Goal: Task Accomplishment & Management: Complete application form

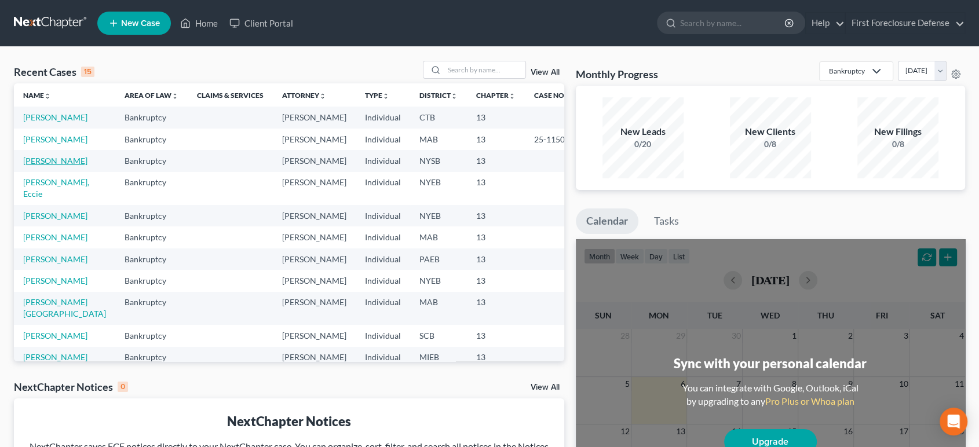
click at [65, 166] on link "Isrealov, Isaac" at bounding box center [55, 161] width 64 height 10
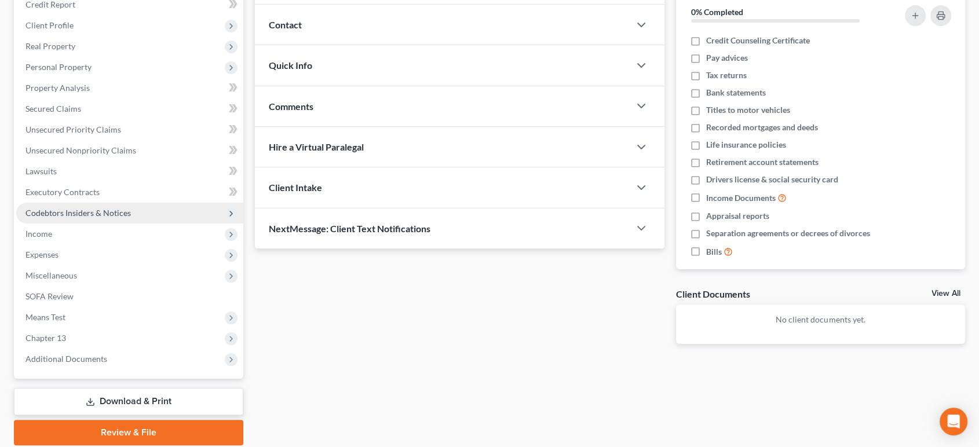
scroll to position [188, 0]
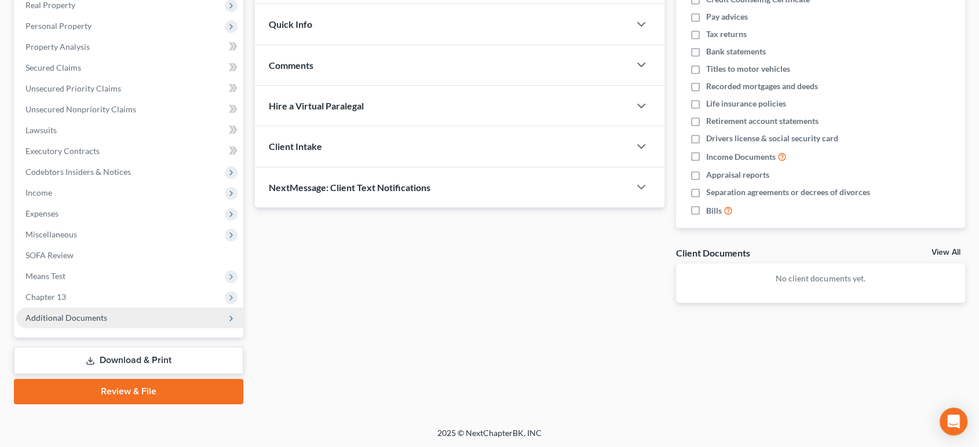
click at [71, 319] on span "Additional Documents" at bounding box center [66, 318] width 82 height 10
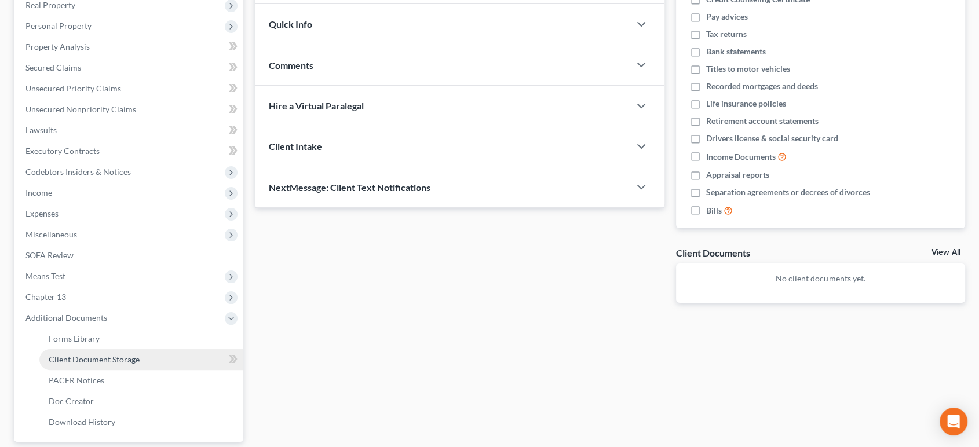
click at [80, 359] on span "Client Document Storage" at bounding box center [94, 360] width 91 height 10
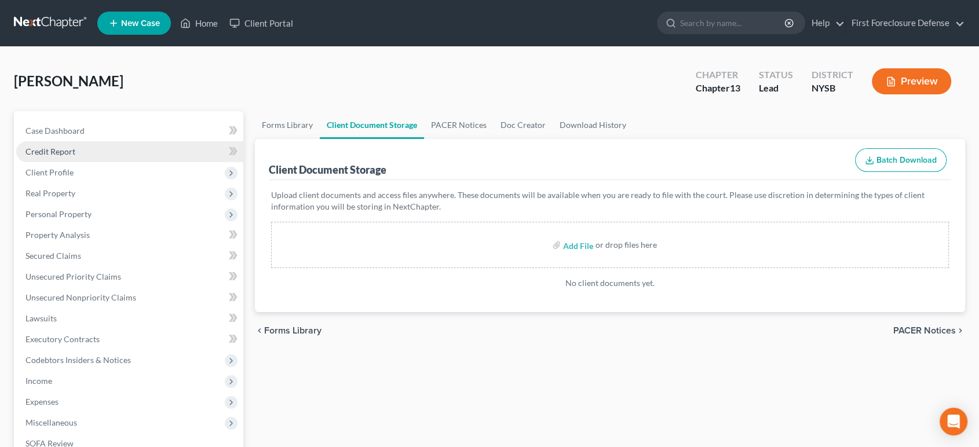
click at [65, 154] on span "Credit Report" at bounding box center [50, 152] width 50 height 10
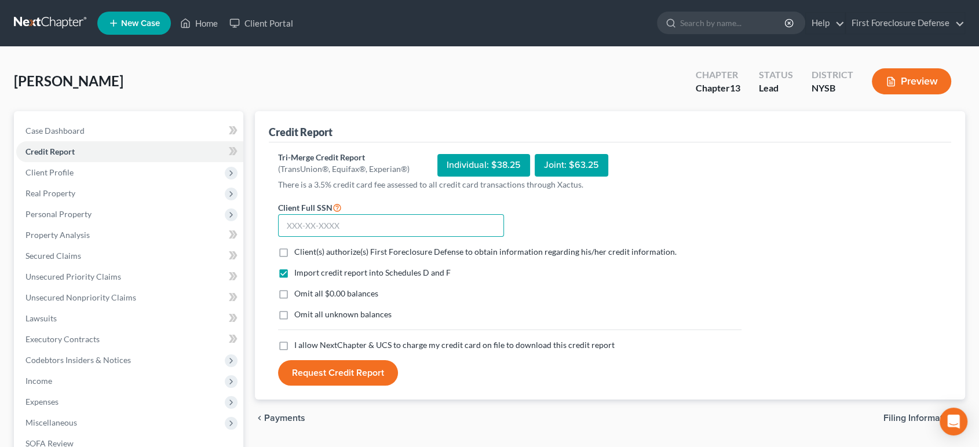
click at [367, 221] on input "text" at bounding box center [391, 225] width 226 height 23
type input "118-70-5508"
click at [294, 250] on label "Client(s) authorize(s) First Foreclosure Defense to obtain information regardin…" at bounding box center [485, 252] width 382 height 12
click at [299, 250] on input "Client(s) authorize(s) First Foreclosure Defense to obtain information regardin…" at bounding box center [303, 250] width 8 height 8
checkbox input "true"
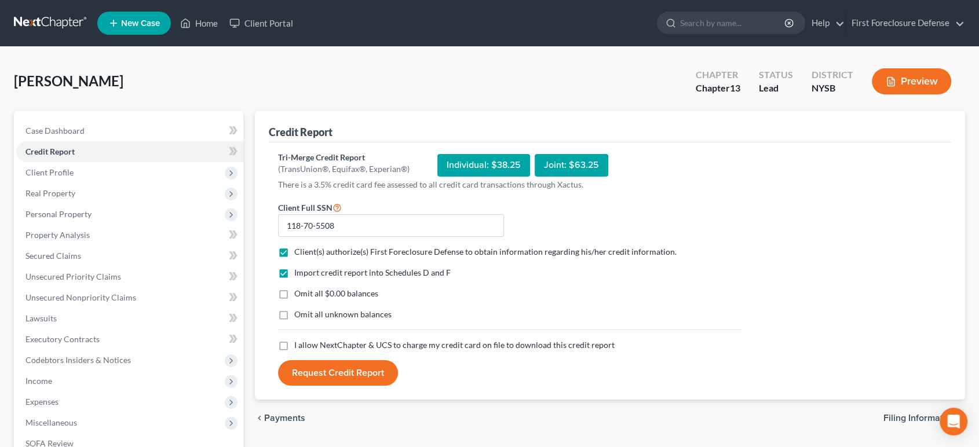
click at [294, 296] on label "Omit all $0.00 balances" at bounding box center [336, 294] width 84 height 12
click at [299, 296] on input "Omit all $0.00 balances" at bounding box center [303, 292] width 8 height 8
checkbox input "true"
click at [294, 314] on label "Omit all unknown balances" at bounding box center [342, 315] width 97 height 12
click at [299, 314] on input "Omit all unknown balances" at bounding box center [303, 313] width 8 height 8
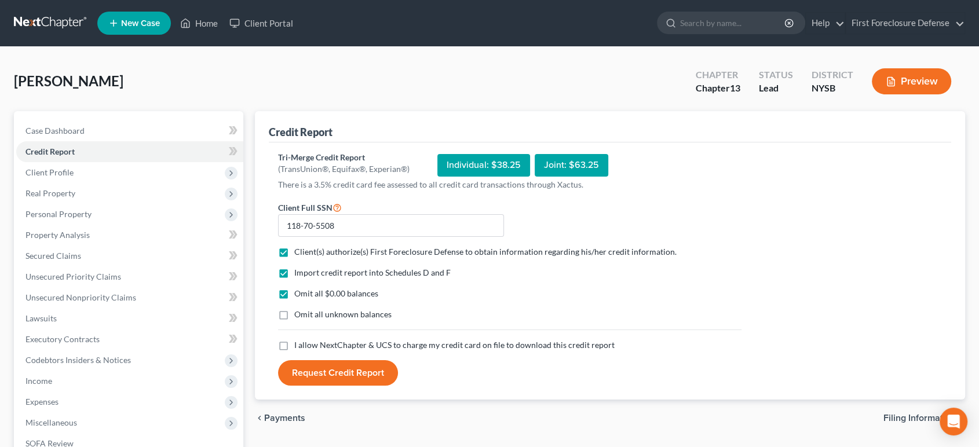
checkbox input "true"
click at [294, 342] on label "I allow NextChapter & UCS to charge my credit card on file to download this cre…" at bounding box center [454, 346] width 320 height 12
click at [299, 342] on input "I allow NextChapter & UCS to charge my credit card on file to download this cre…" at bounding box center [303, 344] width 8 height 8
checkbox input "true"
click at [355, 374] on button "Request Credit Report" at bounding box center [338, 372] width 120 height 25
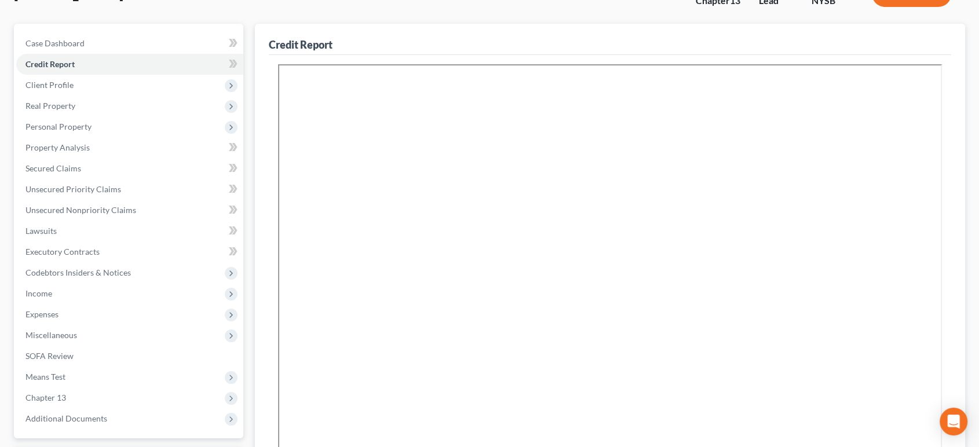
scroll to position [312, 0]
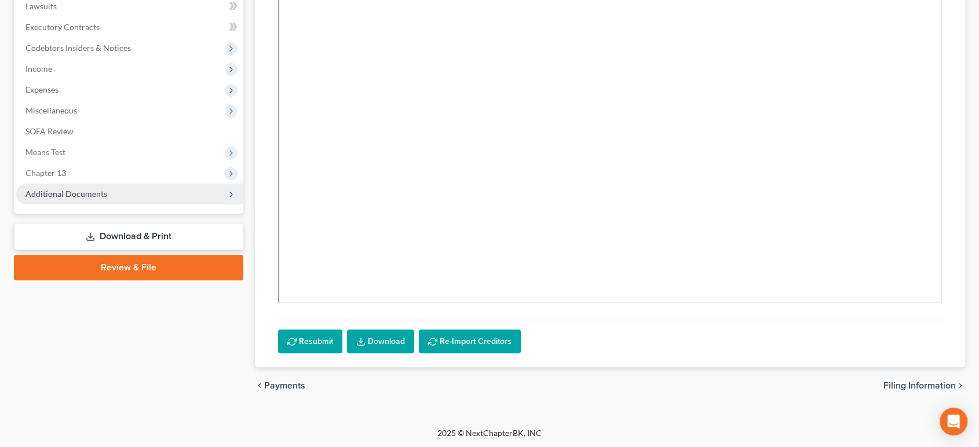
click at [60, 192] on span "Additional Documents" at bounding box center [66, 194] width 82 height 10
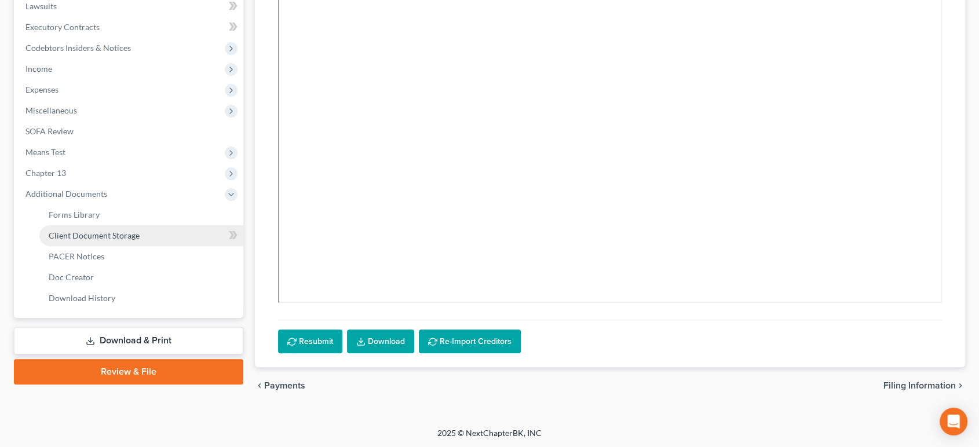
click at [86, 234] on span "Client Document Storage" at bounding box center [94, 236] width 91 height 10
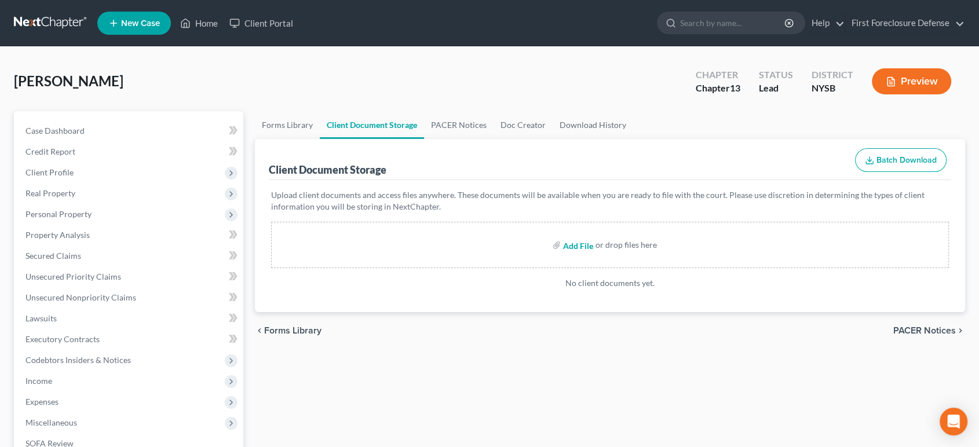
click at [575, 249] on input "file" at bounding box center [577, 245] width 28 height 21
type input "C:\fakepath\credit-report.pdf"
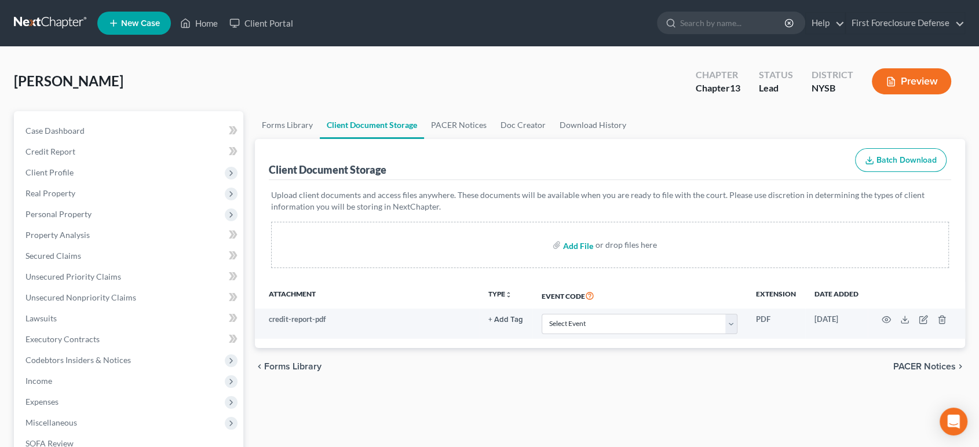
click at [585, 246] on input "file" at bounding box center [577, 245] width 28 height 21
type input "C:\fakepath\March_eStmt_2025-03-31 (1).pdf"
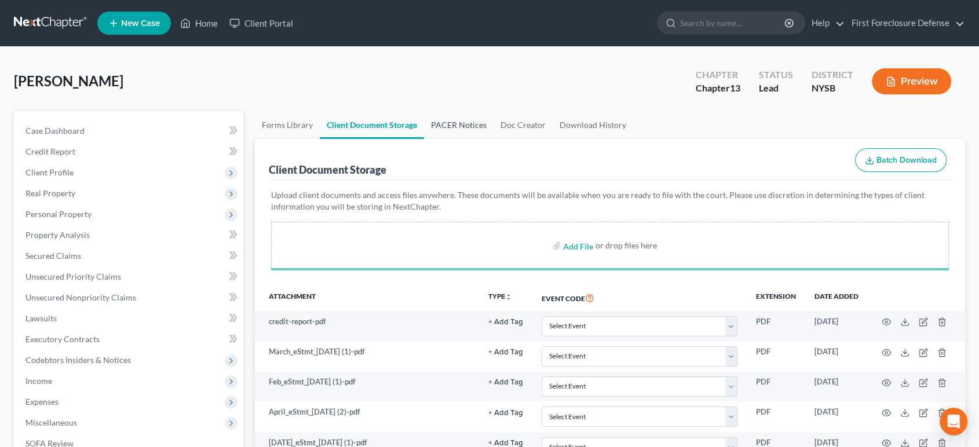
click at [469, 128] on link "PACER Notices" at bounding box center [459, 125] width 70 height 28
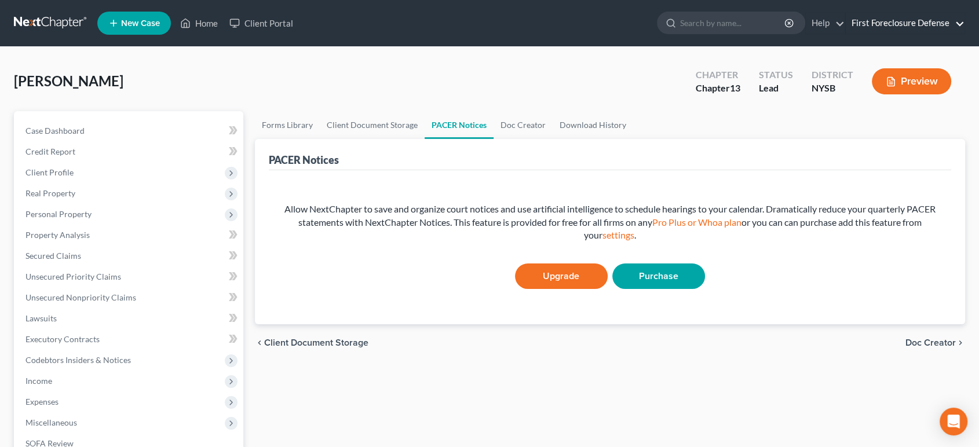
click at [960, 23] on link "First Foreclosure Defense" at bounding box center [905, 23] width 119 height 21
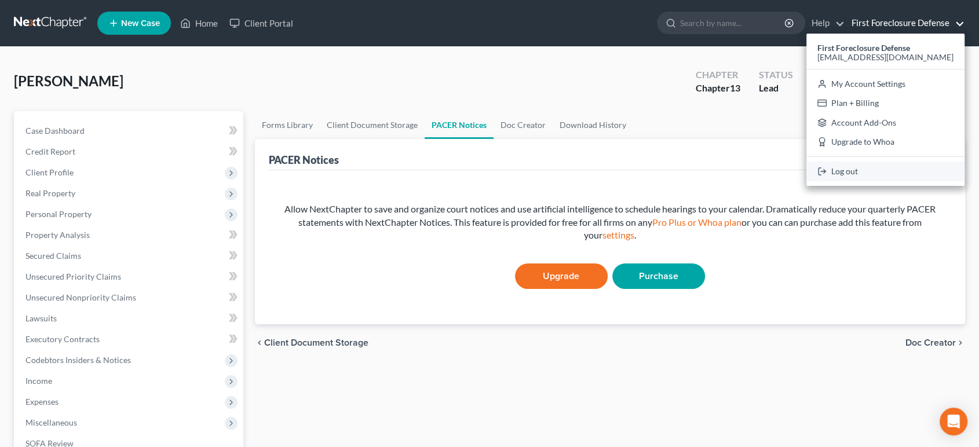
click at [881, 167] on link "Log out" at bounding box center [886, 172] width 158 height 20
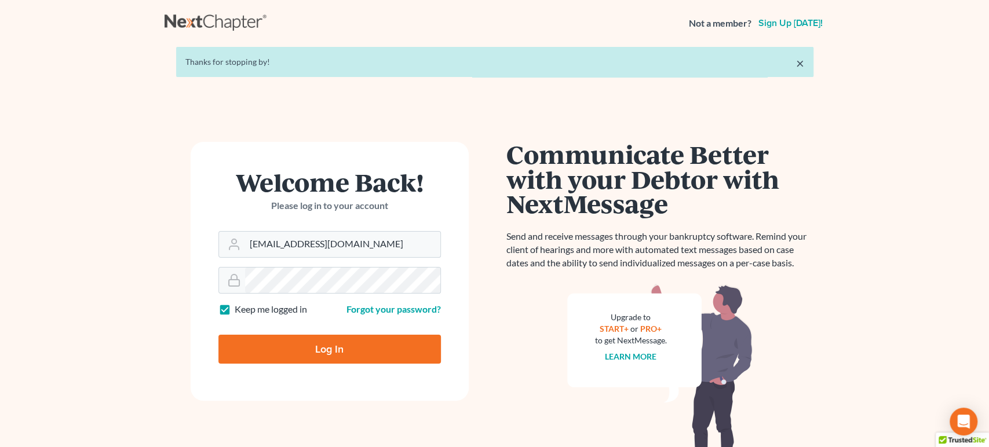
click at [392, 258] on form "Welcome Back! Please log in to your account Email Address [EMAIL_ADDRESS][DOMAI…" at bounding box center [330, 271] width 278 height 259
drag, startPoint x: 336, startPoint y: 249, endPoint x: 232, endPoint y: 272, distance: 106.4
click at [199, 253] on form "Welcome Back! Please log in to your account Email Address [EMAIL_ADDRESS][DOMAI…" at bounding box center [330, 271] width 278 height 259
type input "[EMAIL_ADDRESS][DOMAIN_NAME]"
click at [345, 345] on input "Log In" at bounding box center [329, 349] width 223 height 29
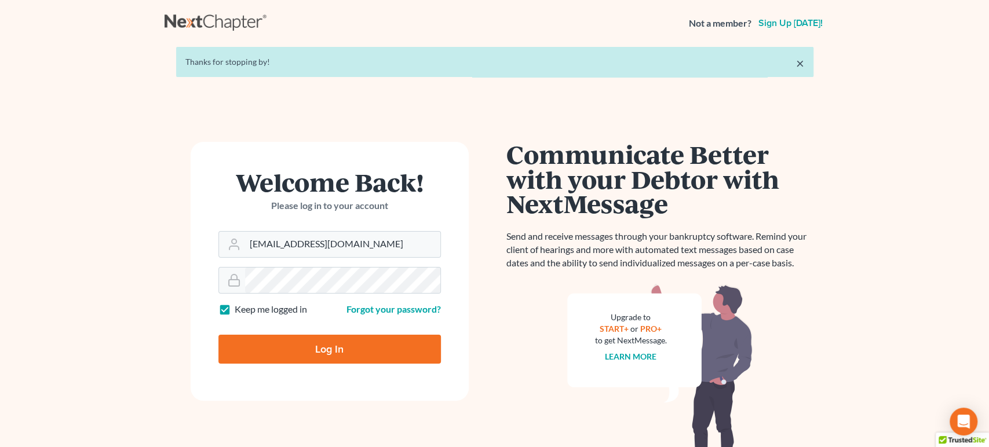
type input "Thinking..."
